Goal: Information Seeking & Learning: Find specific fact

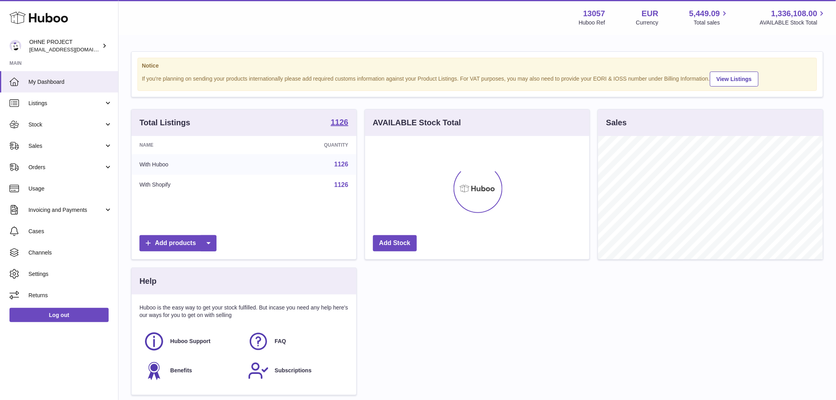
scroll to position [123, 224]
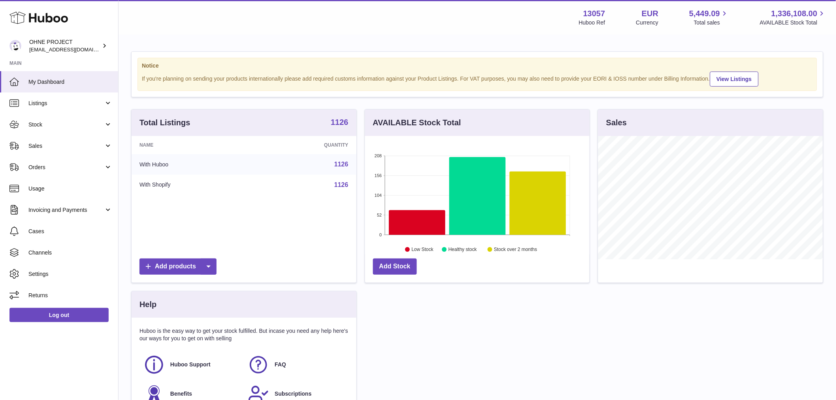
click at [338, 126] on strong "1126" at bounding box center [340, 122] width 18 height 8
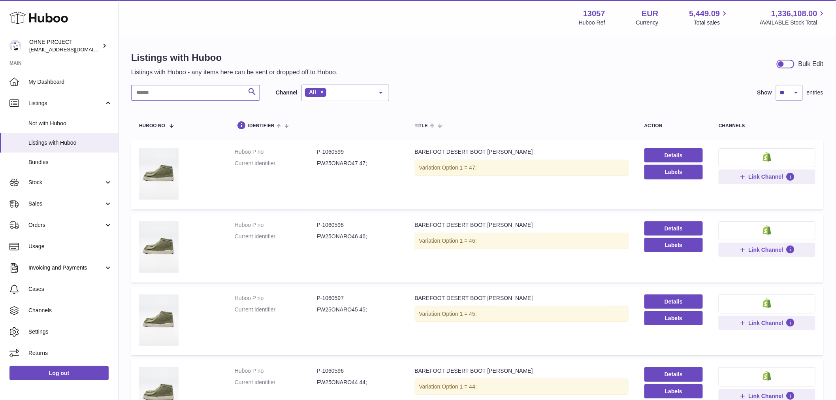
click at [196, 92] on input "text" at bounding box center [195, 93] width 129 height 16
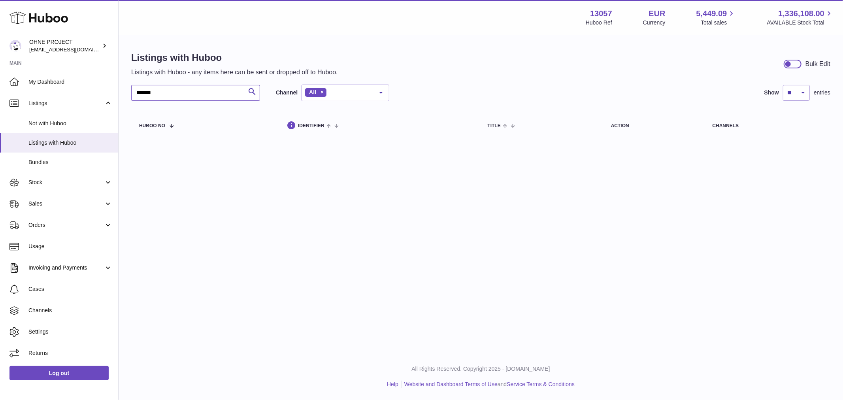
click at [143, 90] on input "*******" at bounding box center [195, 93] width 129 height 16
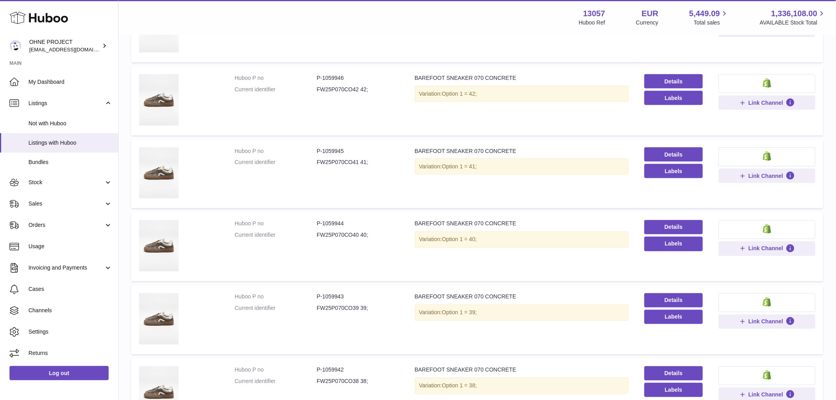
scroll to position [483, 0]
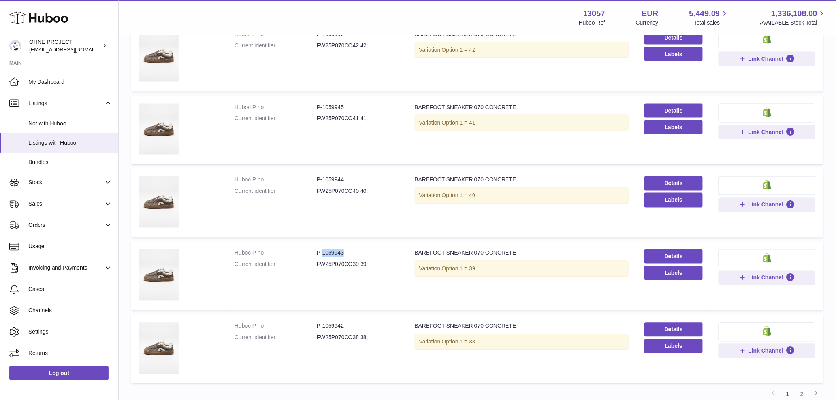
drag, startPoint x: 321, startPoint y: 251, endPoint x: 352, endPoint y: 250, distance: 30.8
click at [352, 250] on dd "P-1059943" at bounding box center [358, 253] width 82 height 8
copy dd "1059943"
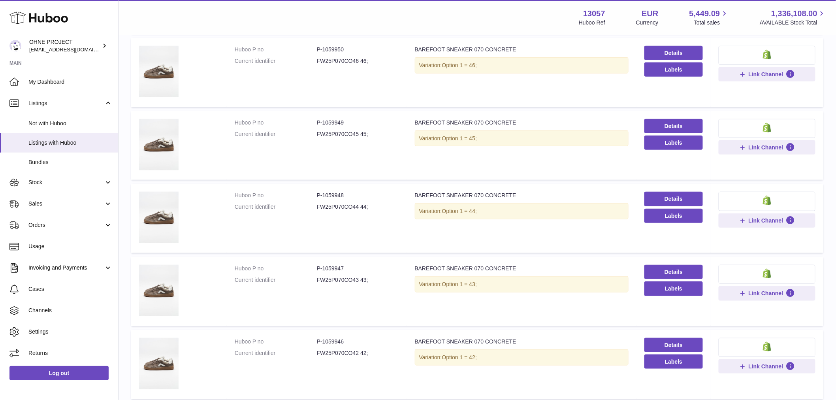
scroll to position [44, 0]
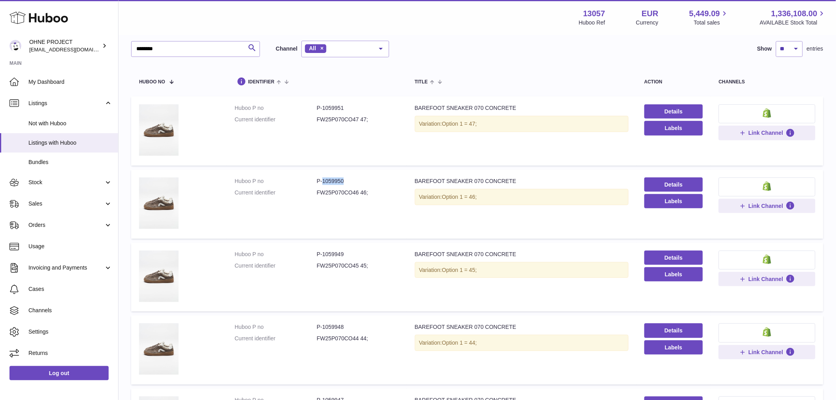
drag, startPoint x: 322, startPoint y: 177, endPoint x: 373, endPoint y: 176, distance: 51.0
click at [371, 177] on dd "P-1059950" at bounding box center [358, 181] width 82 height 8
copy dd "1059950"
drag, startPoint x: 321, startPoint y: 104, endPoint x: 353, endPoint y: 104, distance: 32.0
click at [353, 104] on dd "P-1059951" at bounding box center [358, 108] width 82 height 8
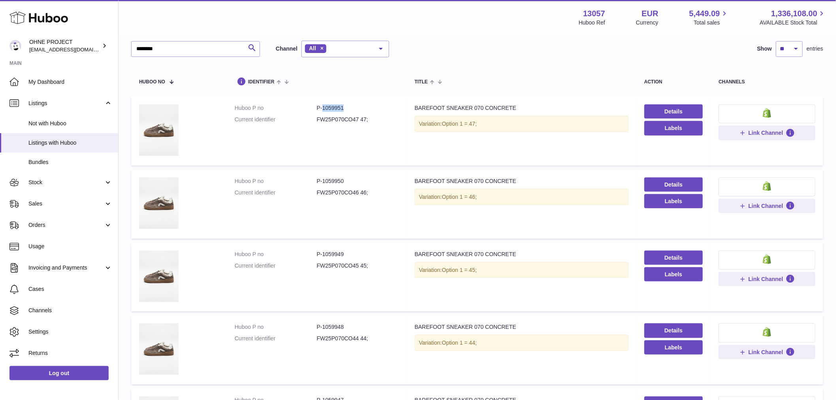
copy dd "1059951"
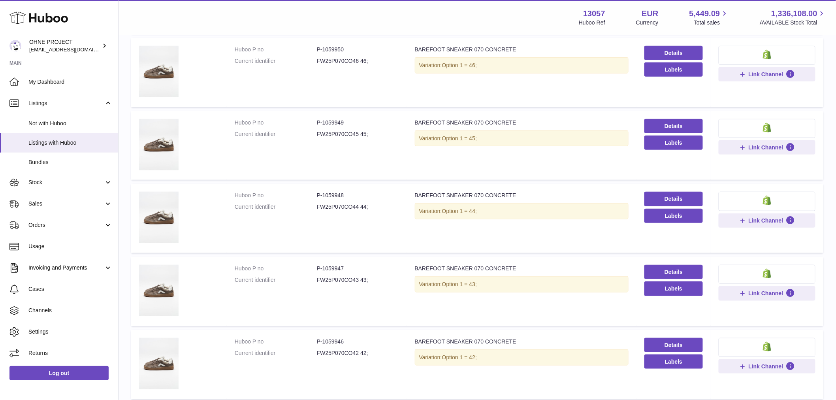
scroll to position [219, 0]
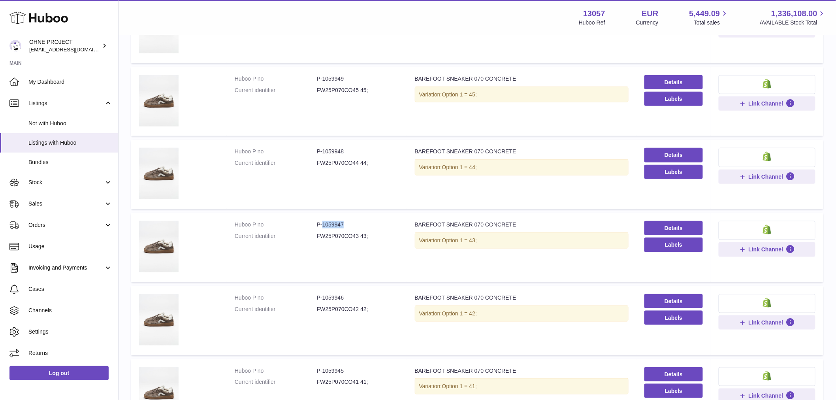
drag, startPoint x: 322, startPoint y: 222, endPoint x: 354, endPoint y: 220, distance: 32.1
click at [354, 221] on dd "P-1059947" at bounding box center [358, 225] width 82 height 8
copy dd "1059947"
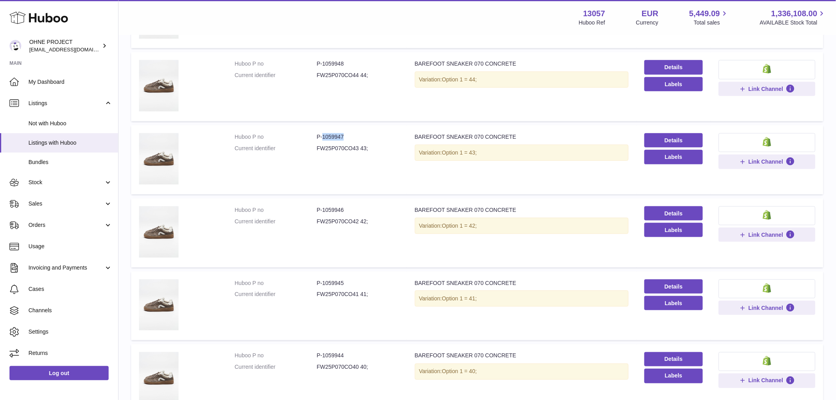
scroll to position [395, 0]
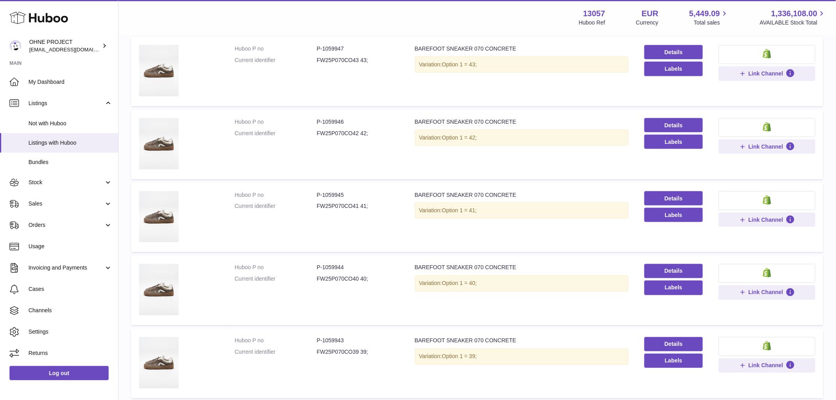
click at [320, 265] on dd "P-1059944" at bounding box center [358, 268] width 82 height 8
drag, startPoint x: 321, startPoint y: 265, endPoint x: 371, endPoint y: 256, distance: 50.2
click at [370, 258] on td "Huboo P no P-1059944 Current identifier FW25P070CO40 40;" at bounding box center [317, 290] width 180 height 69
copy dd "1059944"
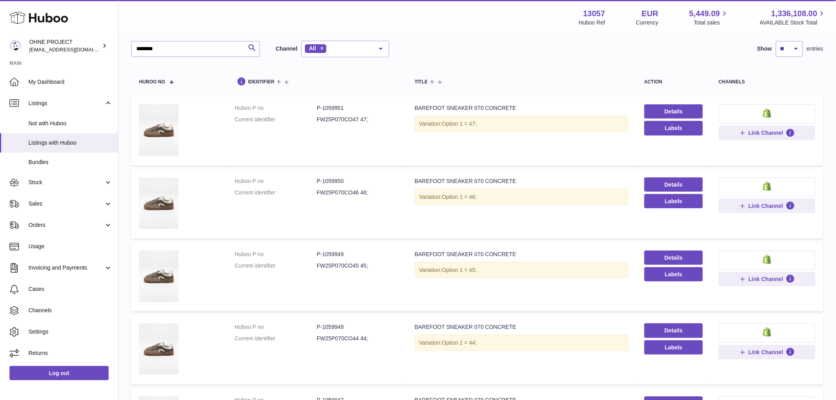
scroll to position [263, 0]
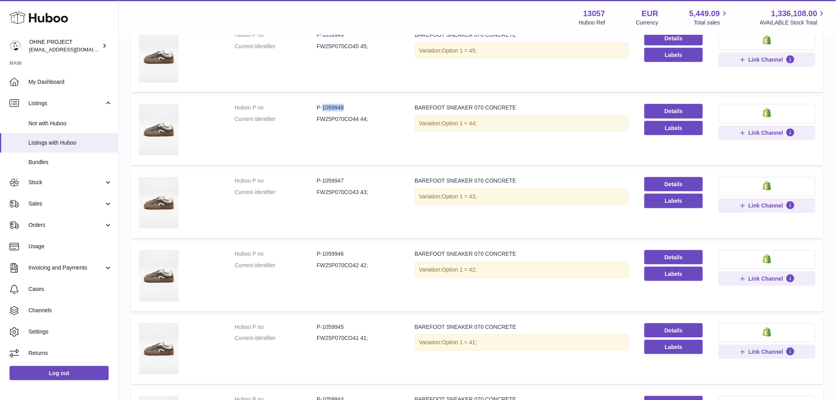
drag, startPoint x: 322, startPoint y: 105, endPoint x: 349, endPoint y: 104, distance: 27.3
click at [349, 104] on dd "P-1059948" at bounding box center [358, 108] width 82 height 8
copy dd "1059948"
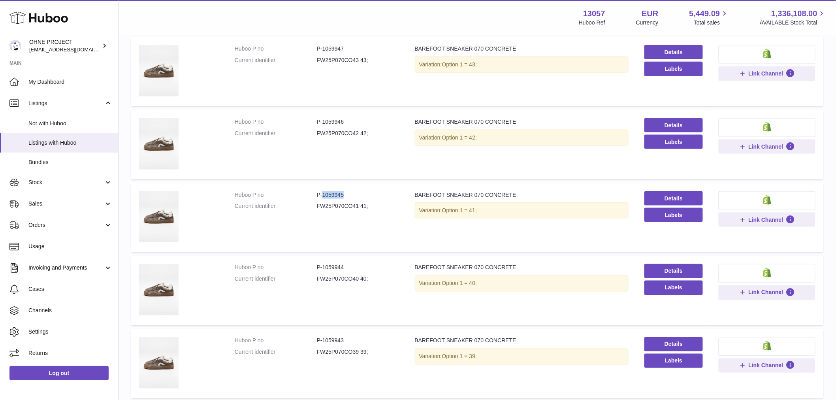
drag, startPoint x: 321, startPoint y: 191, endPoint x: 346, endPoint y: 192, distance: 25.3
click at [346, 192] on dd "P-1059945" at bounding box center [358, 195] width 82 height 8
copy dd "1059945"
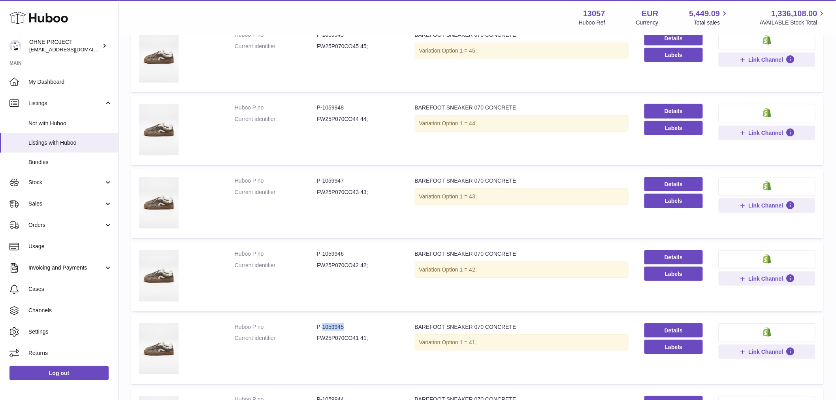
scroll to position [0, 0]
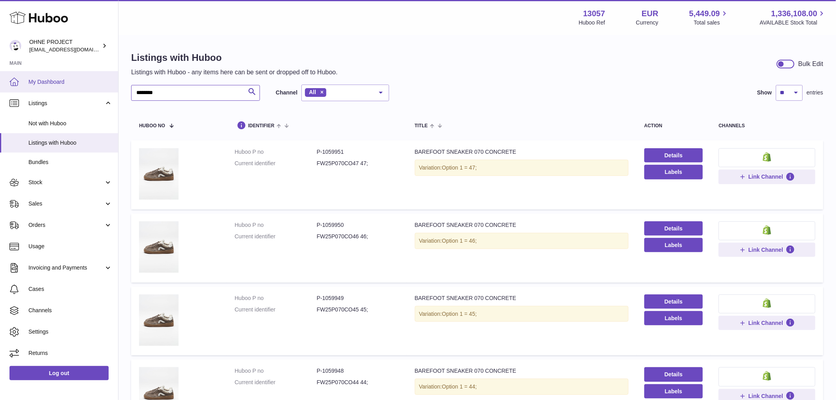
drag, startPoint x: 166, startPoint y: 93, endPoint x: 87, endPoint y: 87, distance: 79.3
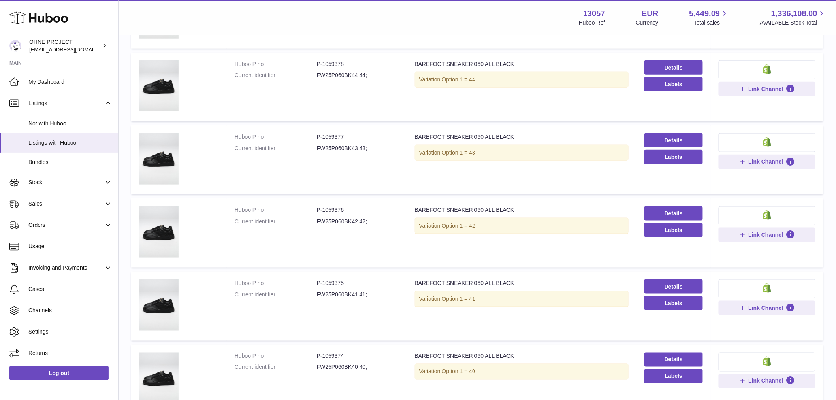
scroll to position [395, 0]
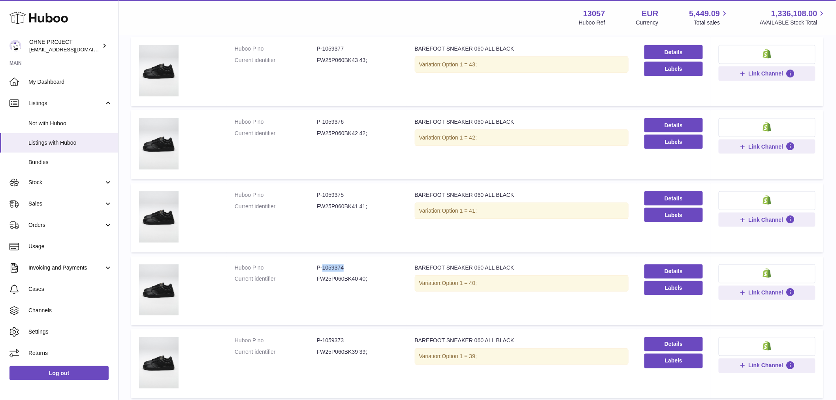
drag, startPoint x: 321, startPoint y: 266, endPoint x: 348, endPoint y: 266, distance: 26.9
click at [348, 266] on dd "P-1059374" at bounding box center [358, 268] width 82 height 8
copy dd "1059374"
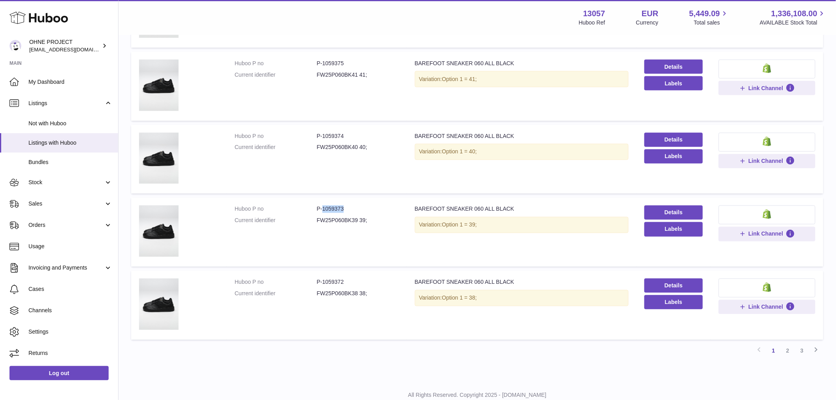
drag, startPoint x: 322, startPoint y: 207, endPoint x: 357, endPoint y: 207, distance: 35.2
click at [357, 207] on dd "P-1059373" at bounding box center [358, 210] width 82 height 8
copy dd "1059373"
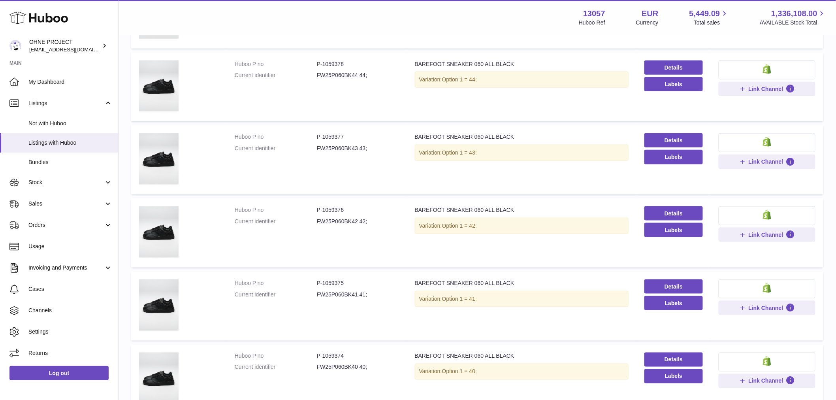
scroll to position [263, 0]
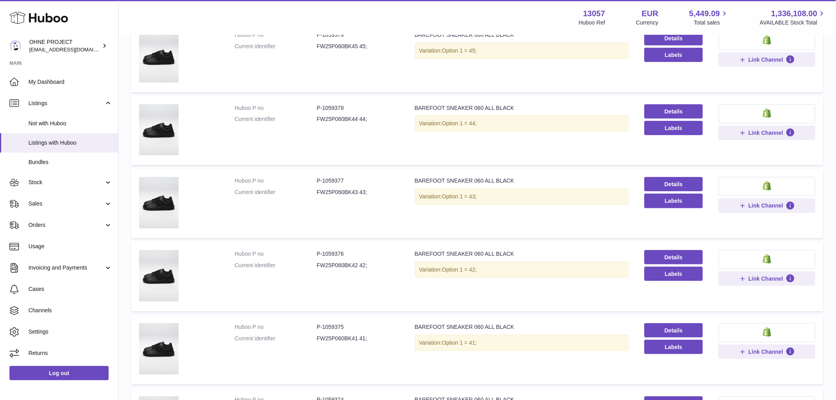
click at [320, 107] on dd "P-1059378" at bounding box center [358, 108] width 82 height 8
drag, startPoint x: 320, startPoint y: 107, endPoint x: 341, endPoint y: 109, distance: 21.1
click at [341, 109] on dd "P-1059378" at bounding box center [358, 108] width 82 height 8
drag, startPoint x: 322, startPoint y: 106, endPoint x: 349, endPoint y: 106, distance: 26.9
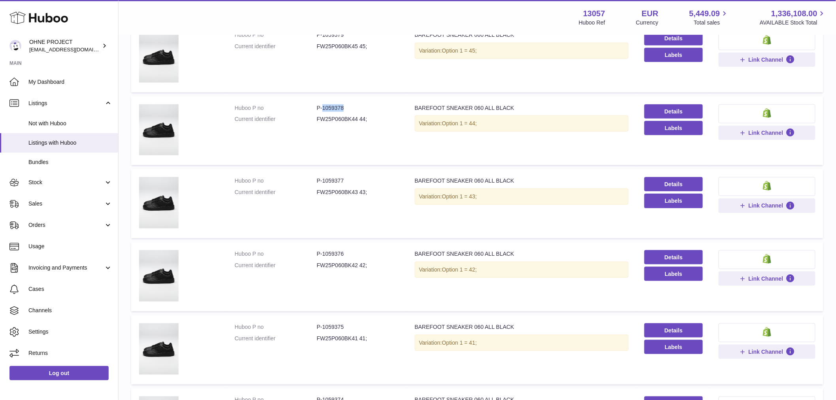
click at [349, 106] on dd "P-1059378" at bounding box center [358, 108] width 82 height 8
copy dd "1059378"
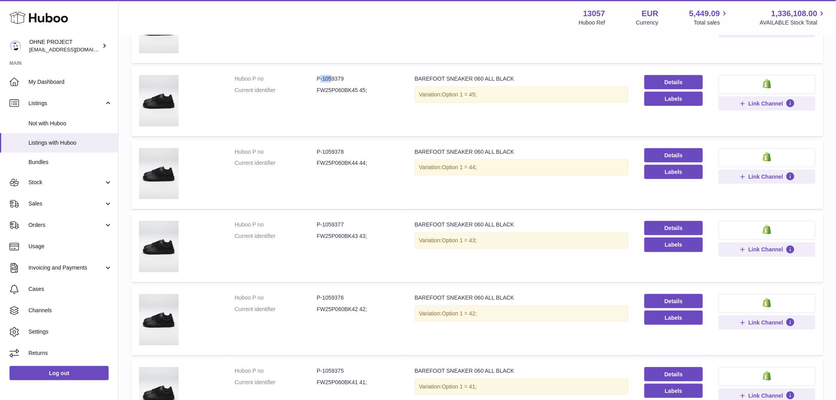
drag, startPoint x: 320, startPoint y: 74, endPoint x: 330, endPoint y: 74, distance: 10.3
click at [330, 75] on dd "P-1059379" at bounding box center [358, 79] width 82 height 8
drag, startPoint x: 321, startPoint y: 78, endPoint x: 352, endPoint y: 78, distance: 31.2
click at [352, 78] on dd "P-1059379" at bounding box center [358, 79] width 82 height 8
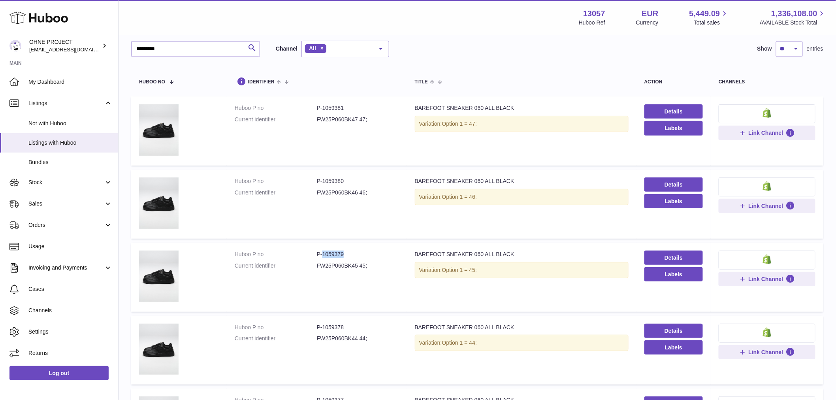
scroll to position [0, 0]
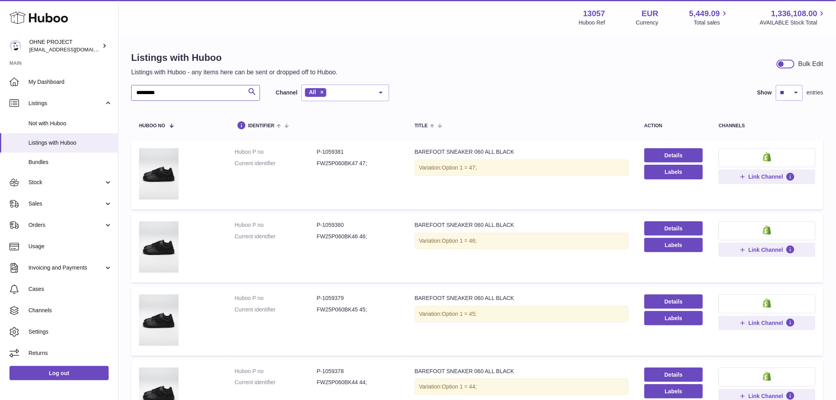
drag, startPoint x: 159, startPoint y: 94, endPoint x: 121, endPoint y: 92, distance: 38.8
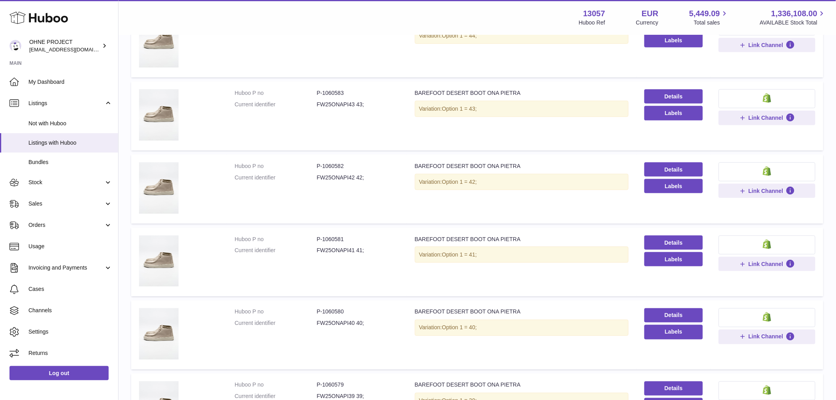
scroll to position [483, 0]
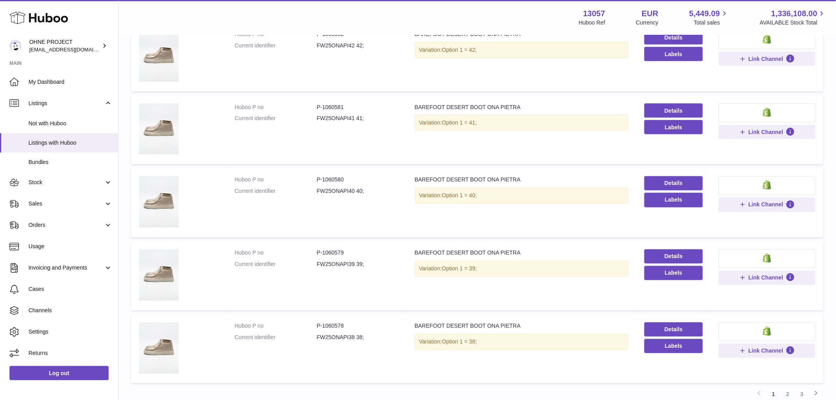
type input "******"
drag, startPoint x: 320, startPoint y: 322, endPoint x: 338, endPoint y: 323, distance: 17.9
click at [338, 323] on dd "P-1060578" at bounding box center [358, 326] width 82 height 8
drag, startPoint x: 322, startPoint y: 324, endPoint x: 345, endPoint y: 323, distance: 22.2
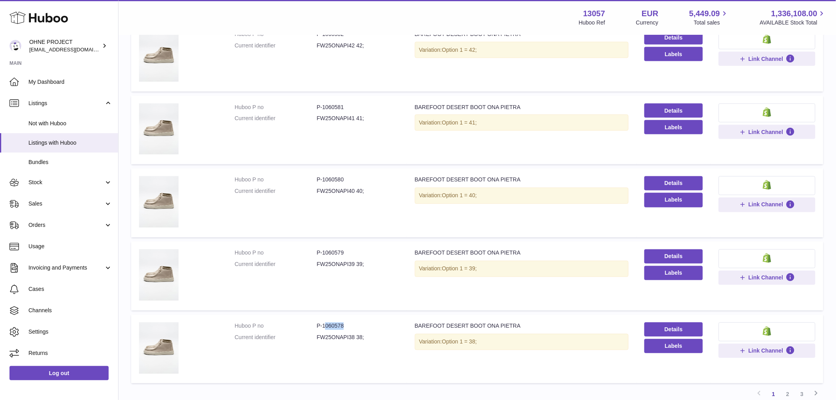
click at [345, 323] on dd "P-1060578" at bounding box center [358, 326] width 82 height 8
drag, startPoint x: 321, startPoint y: 322, endPoint x: 354, endPoint y: 320, distance: 33.2
click at [354, 320] on td "Huboo P no P-1060578 Current identifier FW25ONAPI38 38;" at bounding box center [317, 349] width 180 height 69
drag, startPoint x: 321, startPoint y: 249, endPoint x: 361, endPoint y: 250, distance: 40.3
click at [361, 250] on dd "P-1060579" at bounding box center [358, 253] width 82 height 8
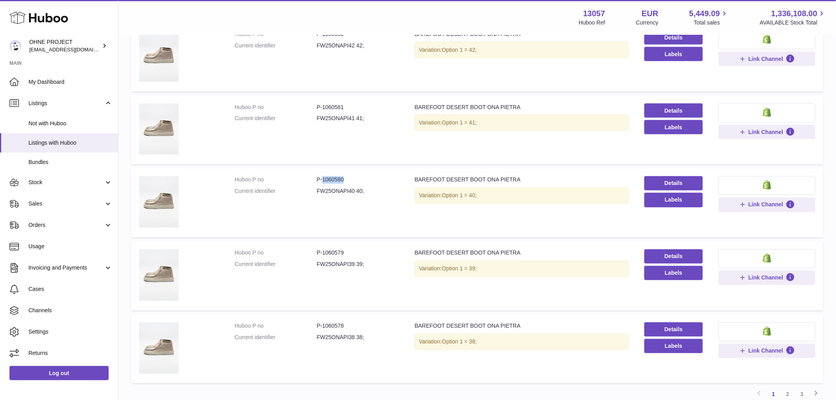
drag, startPoint x: 322, startPoint y: 176, endPoint x: 364, endPoint y: 176, distance: 42.3
click at [364, 176] on dd "P-1060580" at bounding box center [358, 180] width 82 height 8
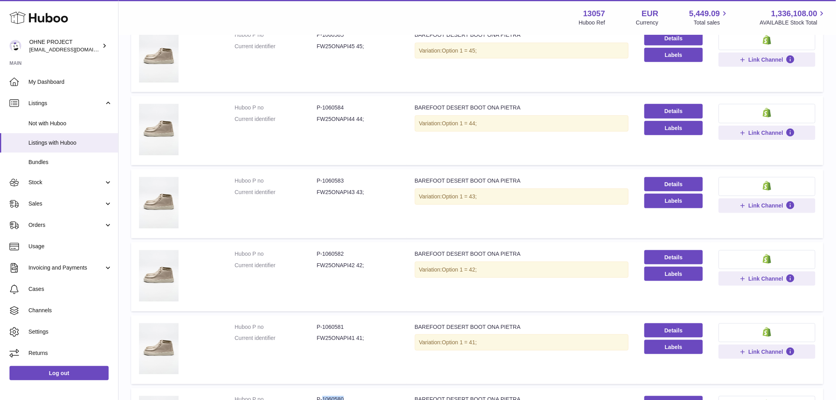
scroll to position [132, 0]
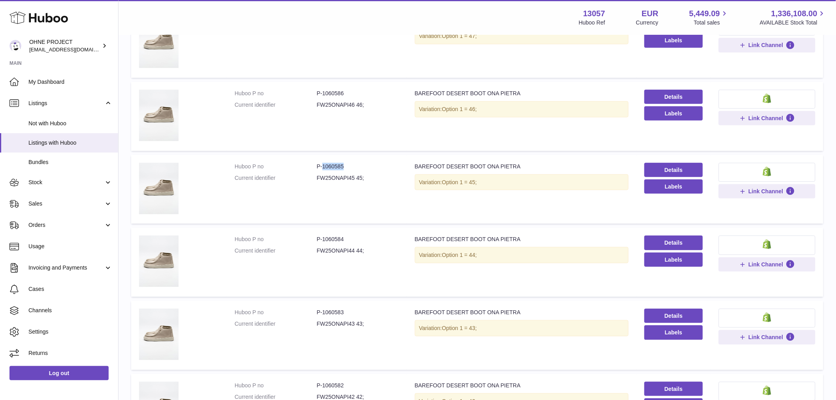
drag, startPoint x: 322, startPoint y: 165, endPoint x: 352, endPoint y: 162, distance: 30.5
click at [352, 163] on dd "P-1060585" at bounding box center [358, 167] width 82 height 8
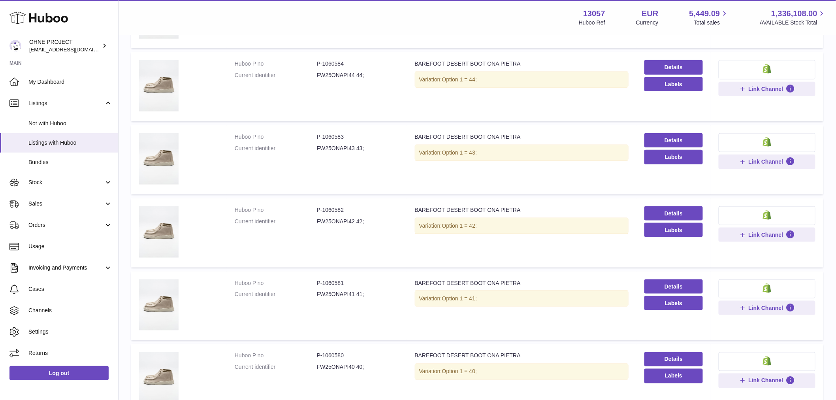
scroll to position [439, 0]
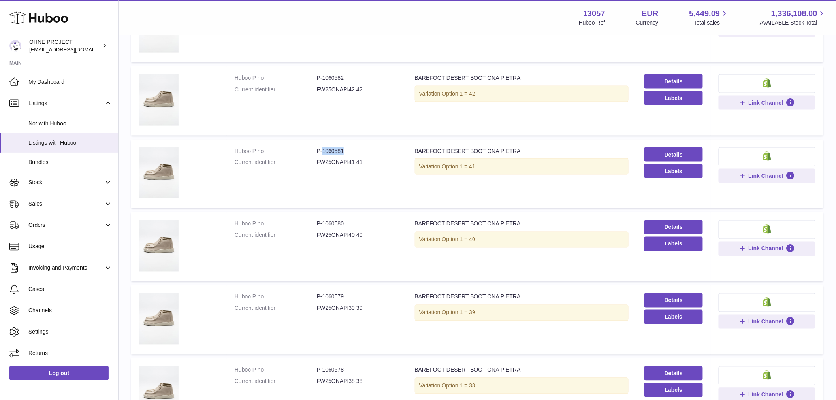
drag, startPoint x: 322, startPoint y: 147, endPoint x: 359, endPoint y: 147, distance: 37.2
click at [359, 147] on dd "P-1060581" at bounding box center [358, 151] width 82 height 8
drag, startPoint x: 321, startPoint y: 75, endPoint x: 358, endPoint y: 72, distance: 37.7
click at [358, 72] on td "Huboo P no P-1060582 Current identifier FW25ONAPI42 42;" at bounding box center [317, 100] width 180 height 69
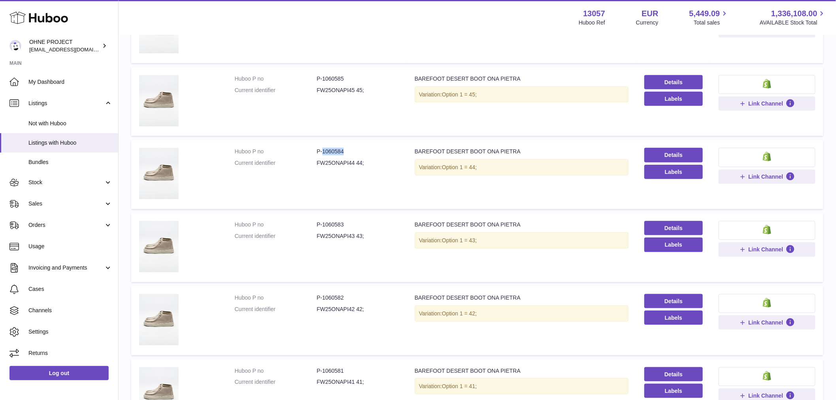
drag, startPoint x: 322, startPoint y: 148, endPoint x: 350, endPoint y: 147, distance: 28.1
click at [350, 148] on dd "P-1060584" at bounding box center [358, 152] width 82 height 8
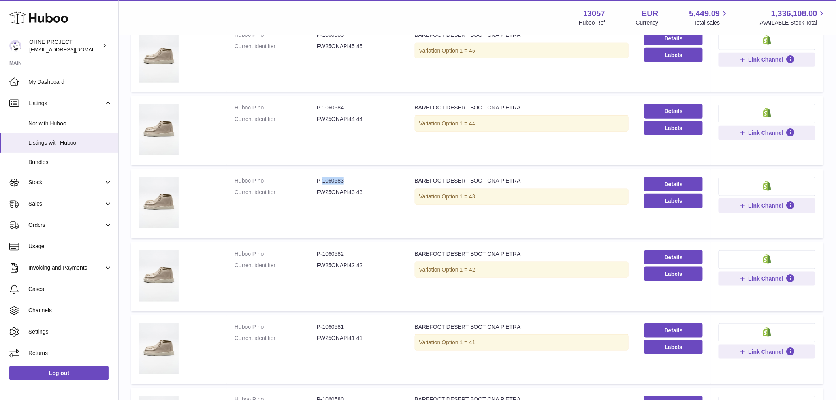
drag, startPoint x: 322, startPoint y: 178, endPoint x: 356, endPoint y: 177, distance: 34.4
click at [356, 177] on dd "P-1060583" at bounding box center [358, 181] width 82 height 8
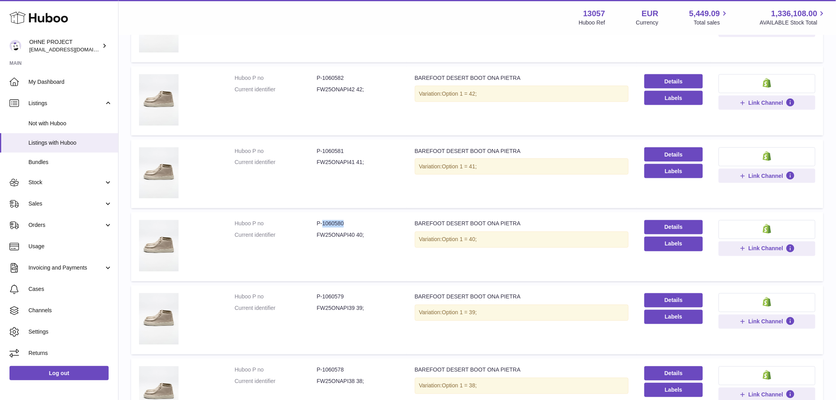
drag, startPoint x: 321, startPoint y: 221, endPoint x: 362, endPoint y: 215, distance: 41.5
click at [362, 215] on td "Huboo P no P-1060580 Current identifier FW25ONAPI40 40;" at bounding box center [317, 246] width 180 height 69
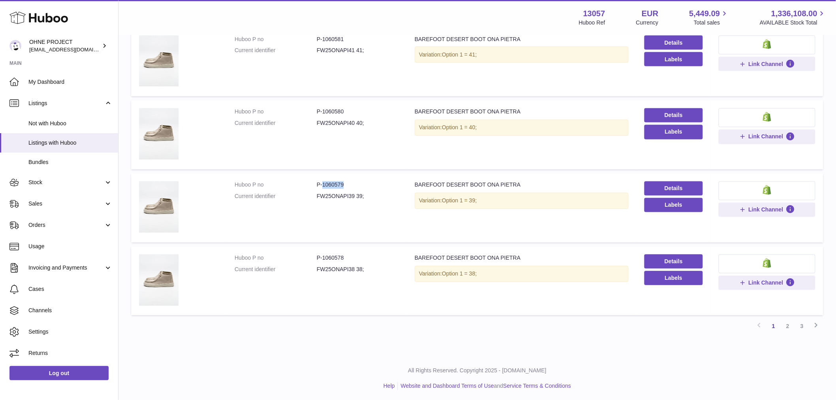
drag, startPoint x: 321, startPoint y: 180, endPoint x: 368, endPoint y: 178, distance: 46.7
click at [368, 178] on td "Huboo P no P-1060579 Current identifier FW25ONAPI39 39;" at bounding box center [317, 207] width 180 height 69
click at [785, 323] on link "2" at bounding box center [788, 326] width 14 height 14
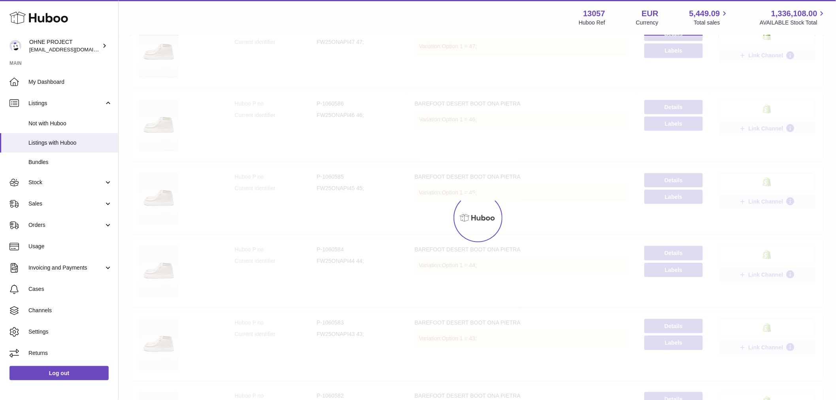
scroll to position [36, 0]
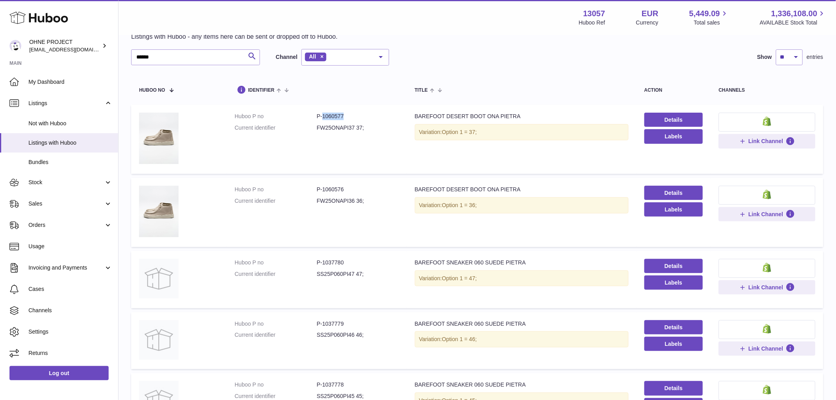
drag, startPoint x: 321, startPoint y: 113, endPoint x: 364, endPoint y: 108, distance: 43.0
click at [364, 108] on td "Huboo P no P-1060577 Current identifier FW25ONAPI37 37;" at bounding box center [317, 139] width 180 height 69
drag, startPoint x: 322, startPoint y: 186, endPoint x: 361, endPoint y: 184, distance: 39.2
click at [361, 184] on td "Huboo P no P-1060576 Current identifier FW25ONAPI36 36;" at bounding box center [317, 212] width 180 height 69
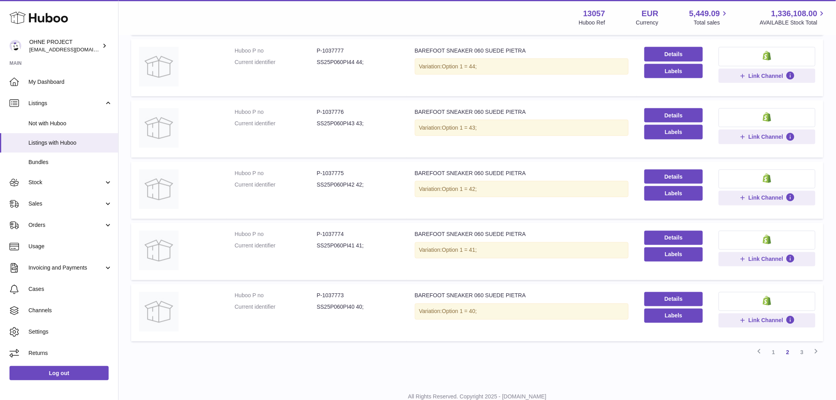
scroll to position [456, 0]
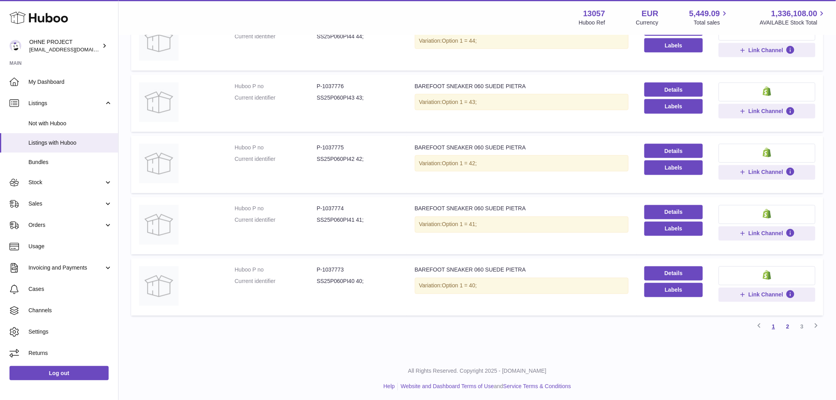
click at [776, 326] on link "1" at bounding box center [774, 327] width 14 height 14
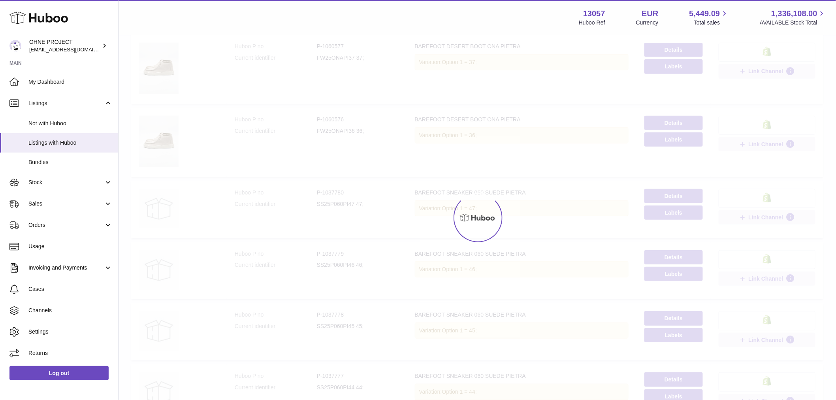
scroll to position [36, 0]
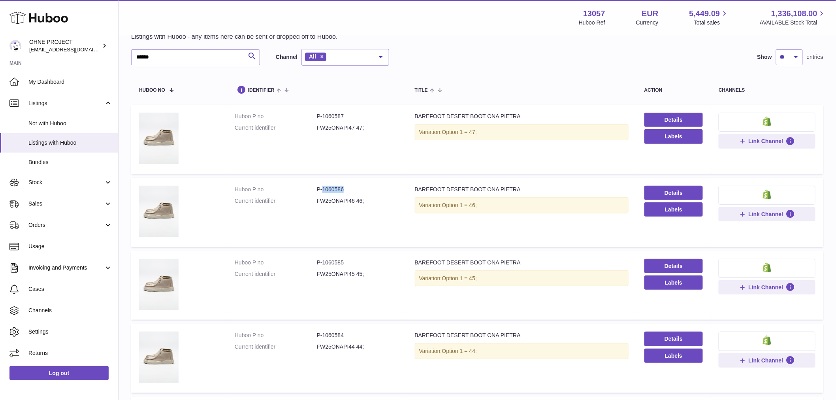
drag, startPoint x: 322, startPoint y: 189, endPoint x: 350, endPoint y: 184, distance: 28.8
click at [350, 184] on td "Huboo P no P-1060586 Current identifier FW25ONAPI46 46;" at bounding box center [317, 212] width 180 height 69
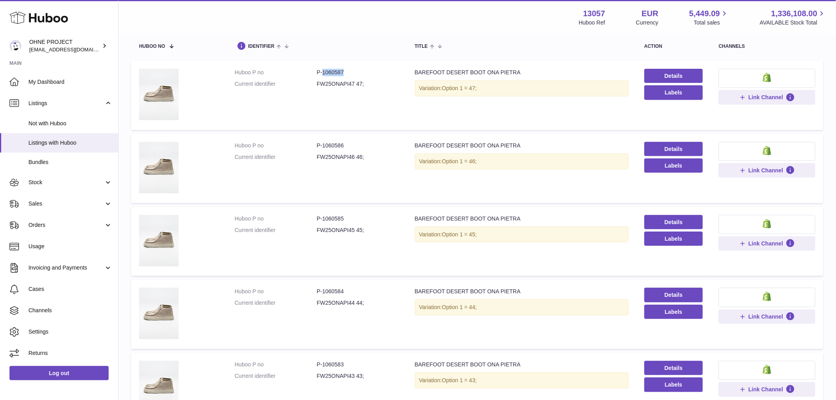
drag, startPoint x: 322, startPoint y: 71, endPoint x: 356, endPoint y: 76, distance: 33.9
click at [356, 76] on dd "P-1060587" at bounding box center [358, 73] width 82 height 8
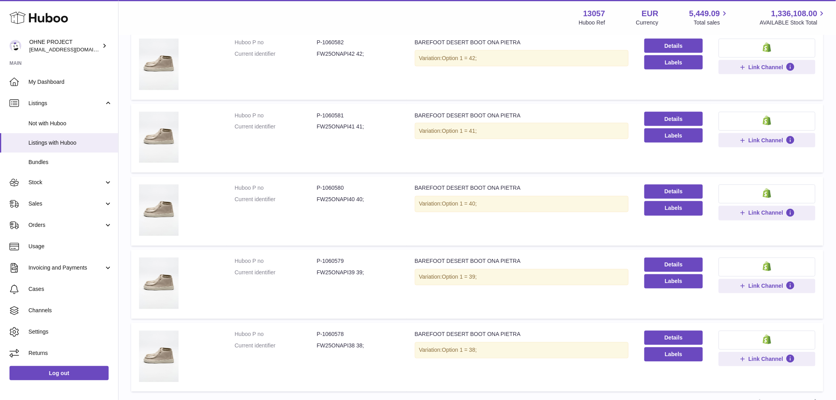
scroll to position [551, 0]
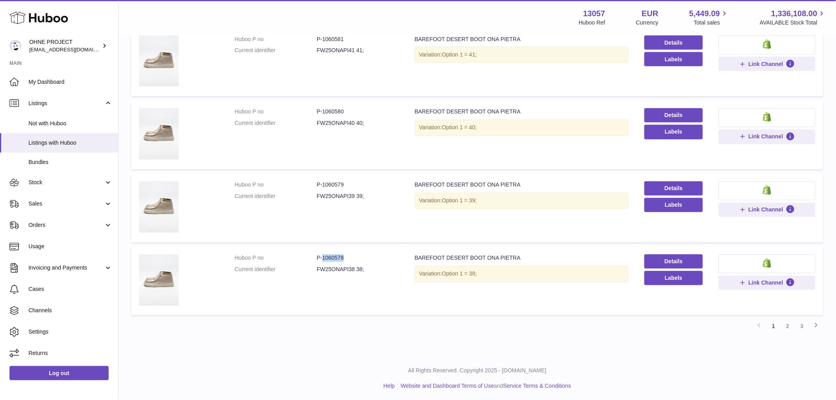
drag, startPoint x: 321, startPoint y: 253, endPoint x: 365, endPoint y: 248, distance: 44.6
click at [365, 248] on td "Huboo P no P-1060578 Current identifier FW25ONAPI38 38;" at bounding box center [317, 281] width 180 height 69
